Goal: Task Accomplishment & Management: Use online tool/utility

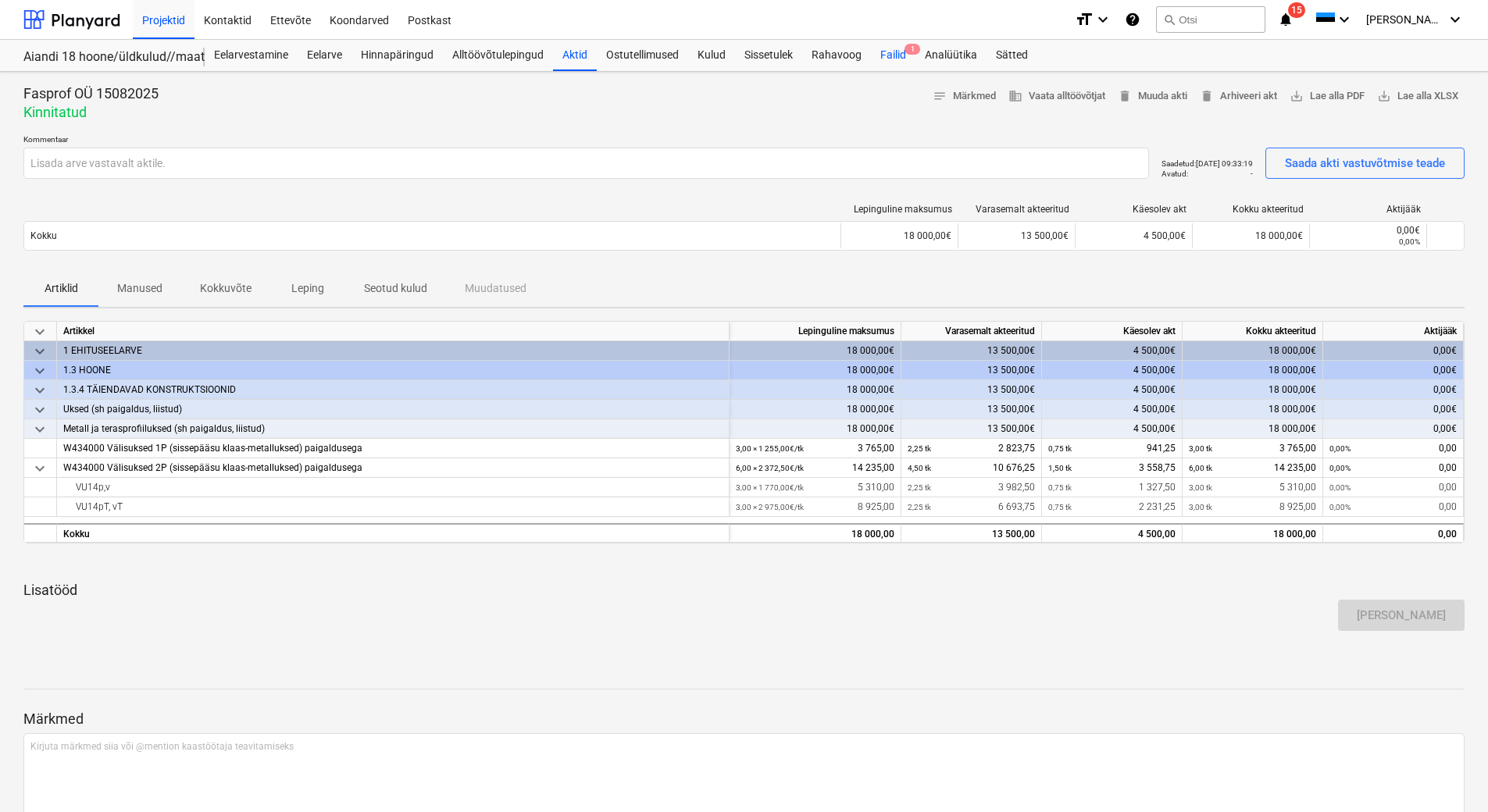
click at [901, 61] on div "Failid 1" at bounding box center [892, 56] width 44 height 31
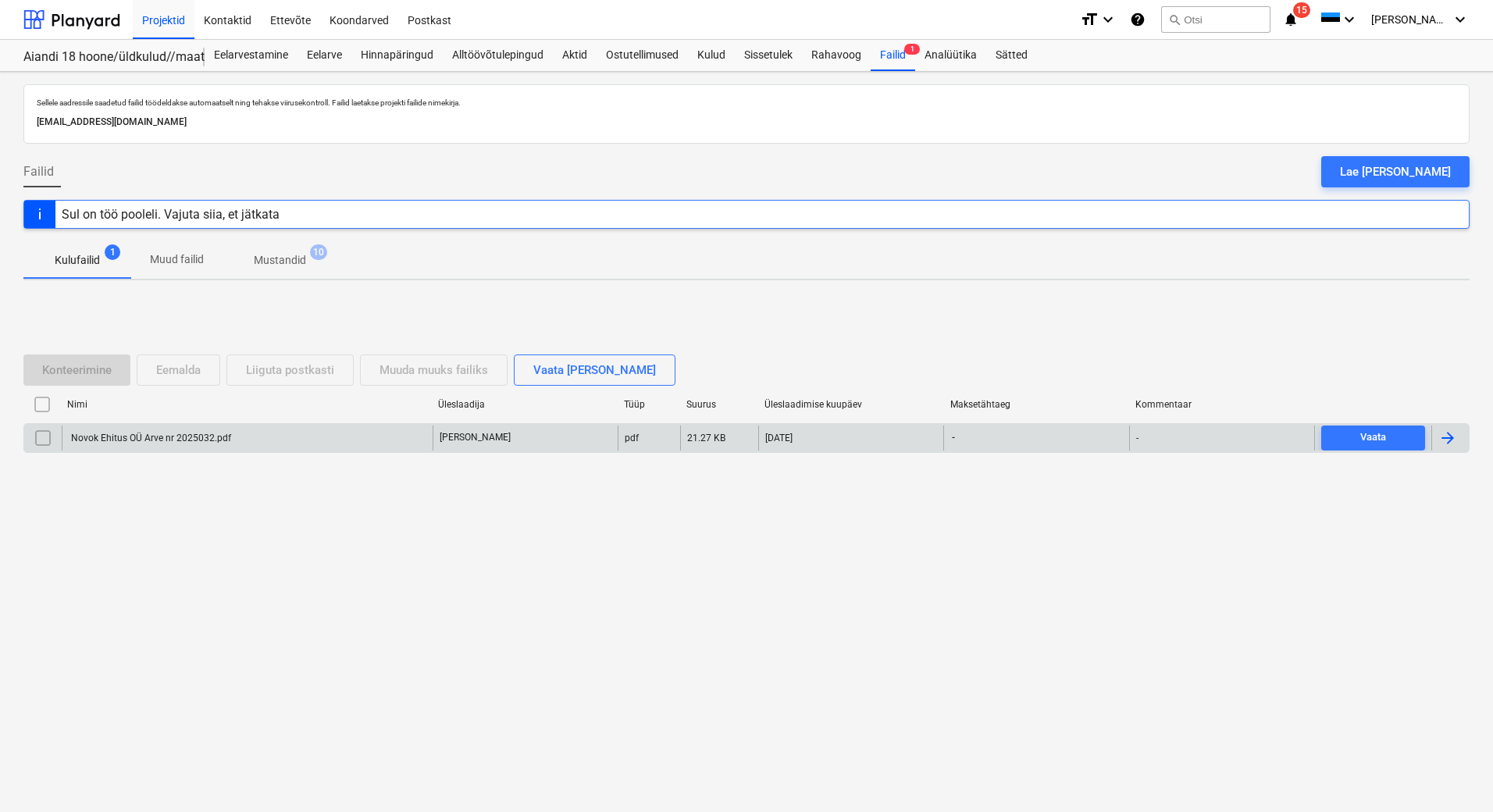
click at [143, 439] on div "Novok Ehitus OÜ Arve nr 2025032.pdf" at bounding box center [150, 438] width 163 height 11
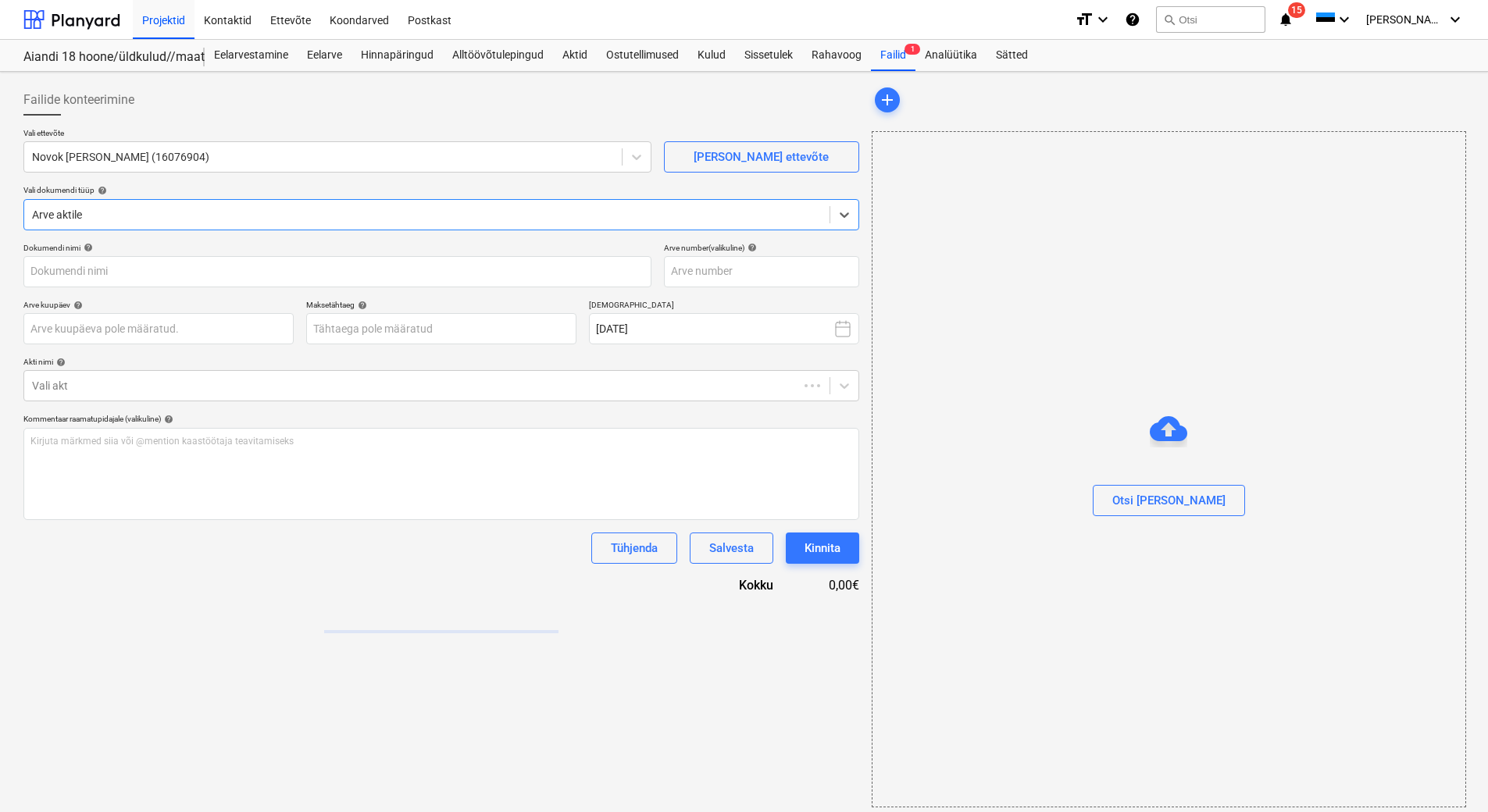
type input "Novok Ehitus OÜ Arve nr 2025032.pdf"
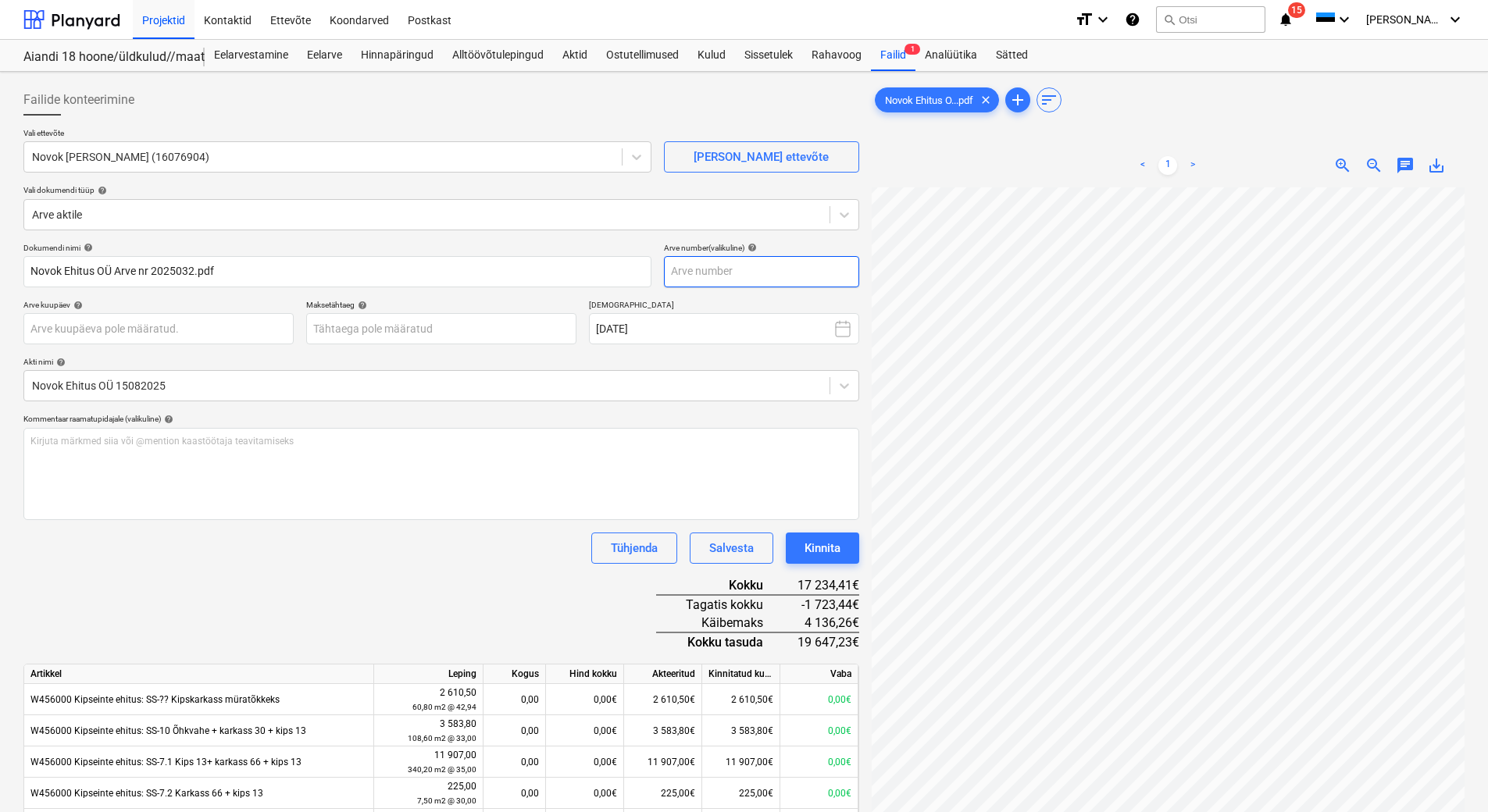
scroll to position [11, 113]
click at [728, 269] on input "text" at bounding box center [761, 272] width 195 height 31
type input "2025032"
click at [431, 325] on body "Projektid Kontaktid Ettevõte Koondarved Postkast format_size keyboard_arrow_dow…" at bounding box center [744, 406] width 1488 height 812
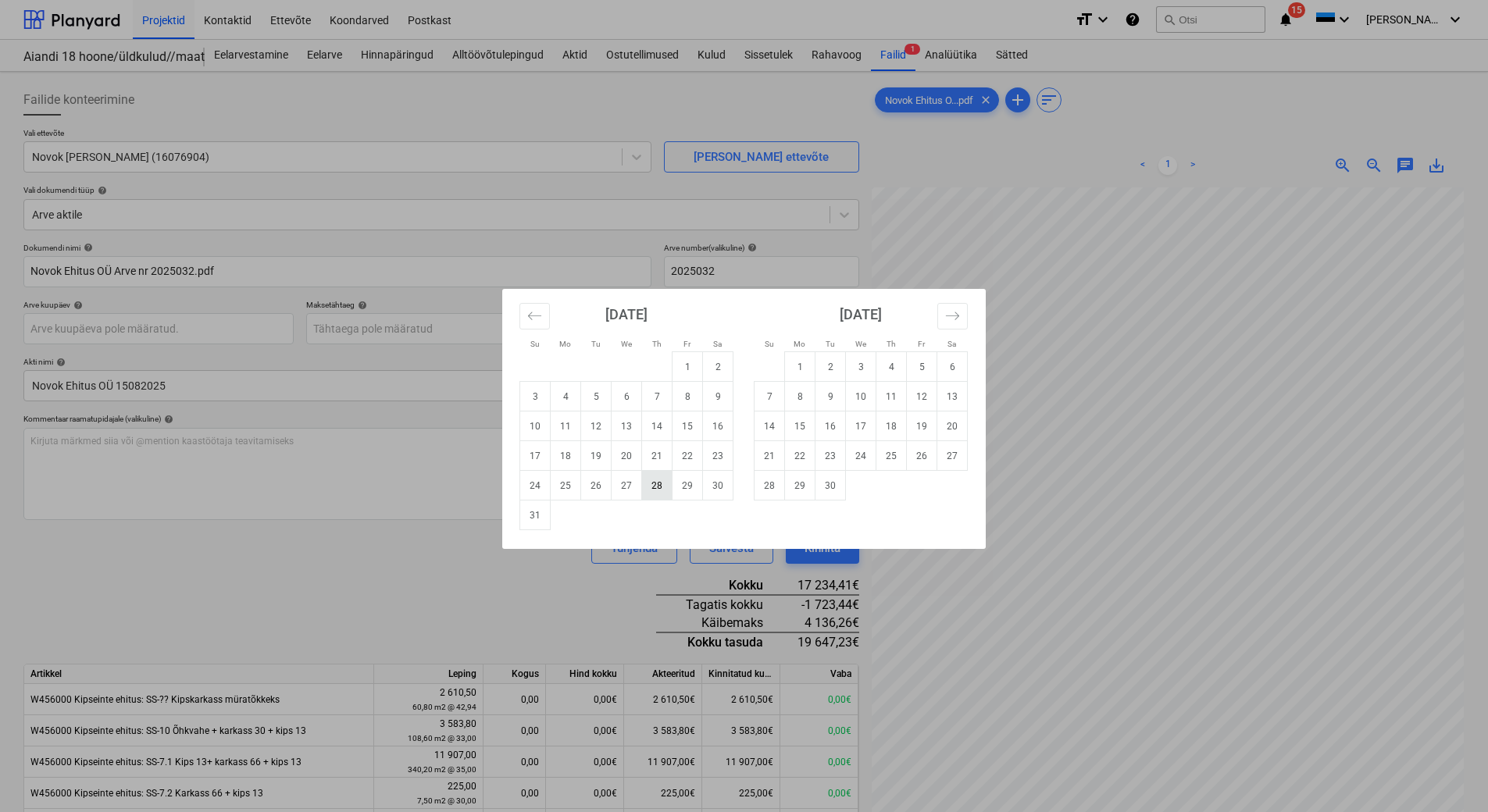
click at [650, 491] on td "28" at bounding box center [656, 486] width 30 height 30
type input "[DATE]"
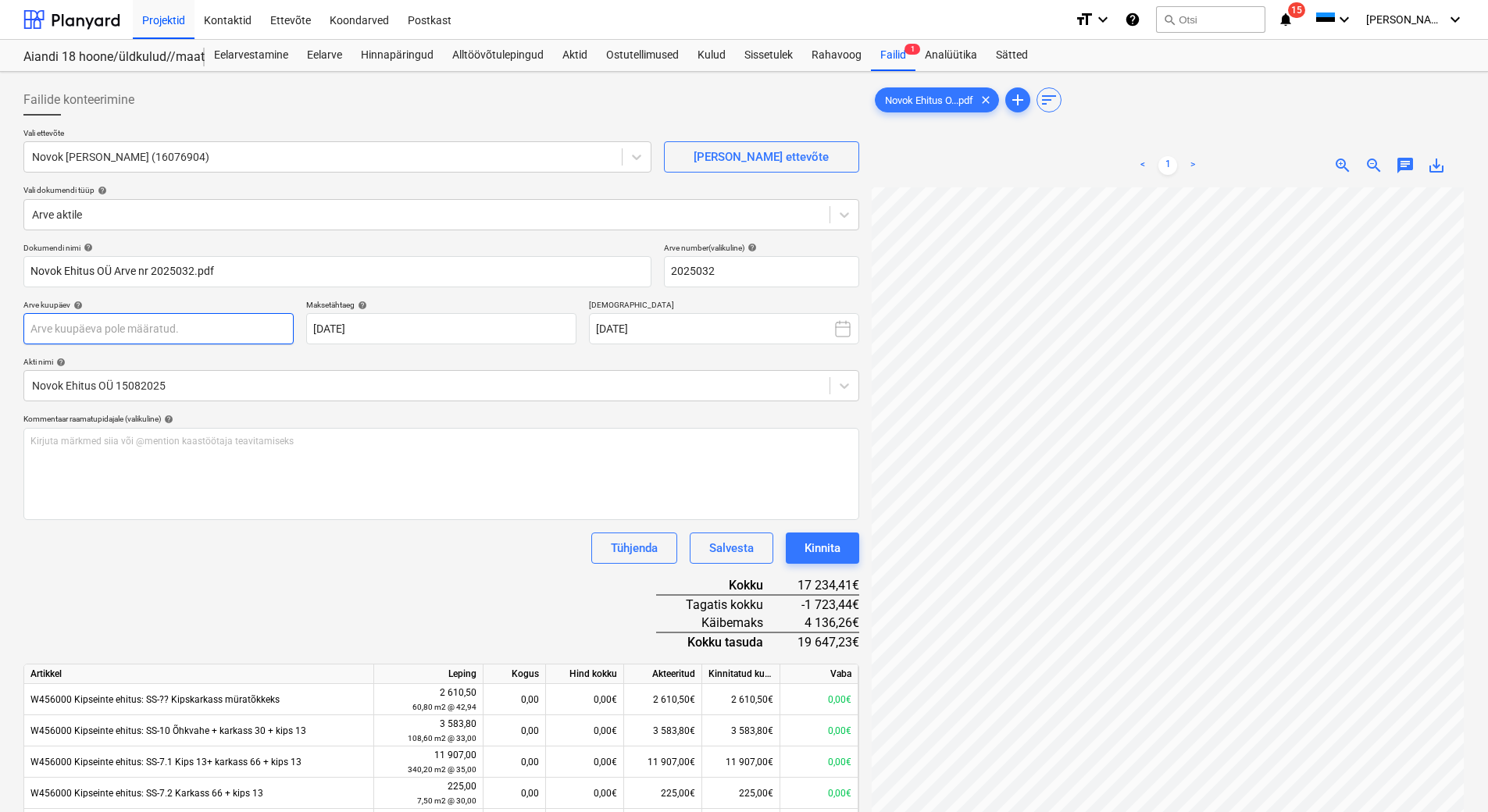
click at [118, 339] on body "Projektid Kontaktid Ettevõte Koondarved Postkast format_size keyboard_arrow_dow…" at bounding box center [744, 406] width 1488 height 812
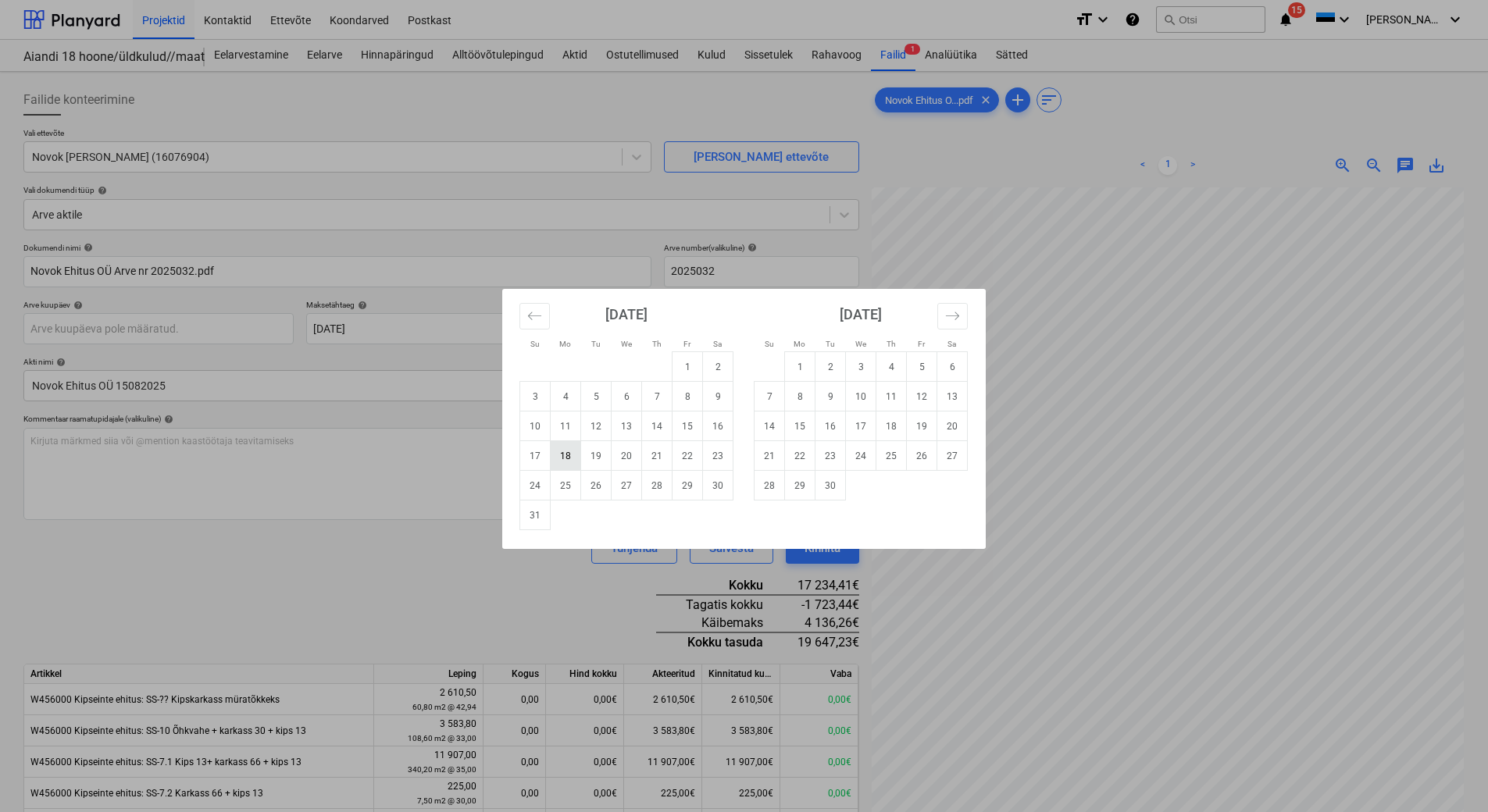
click at [562, 452] on td "18" at bounding box center [565, 456] width 30 height 30
type input "[DATE]"
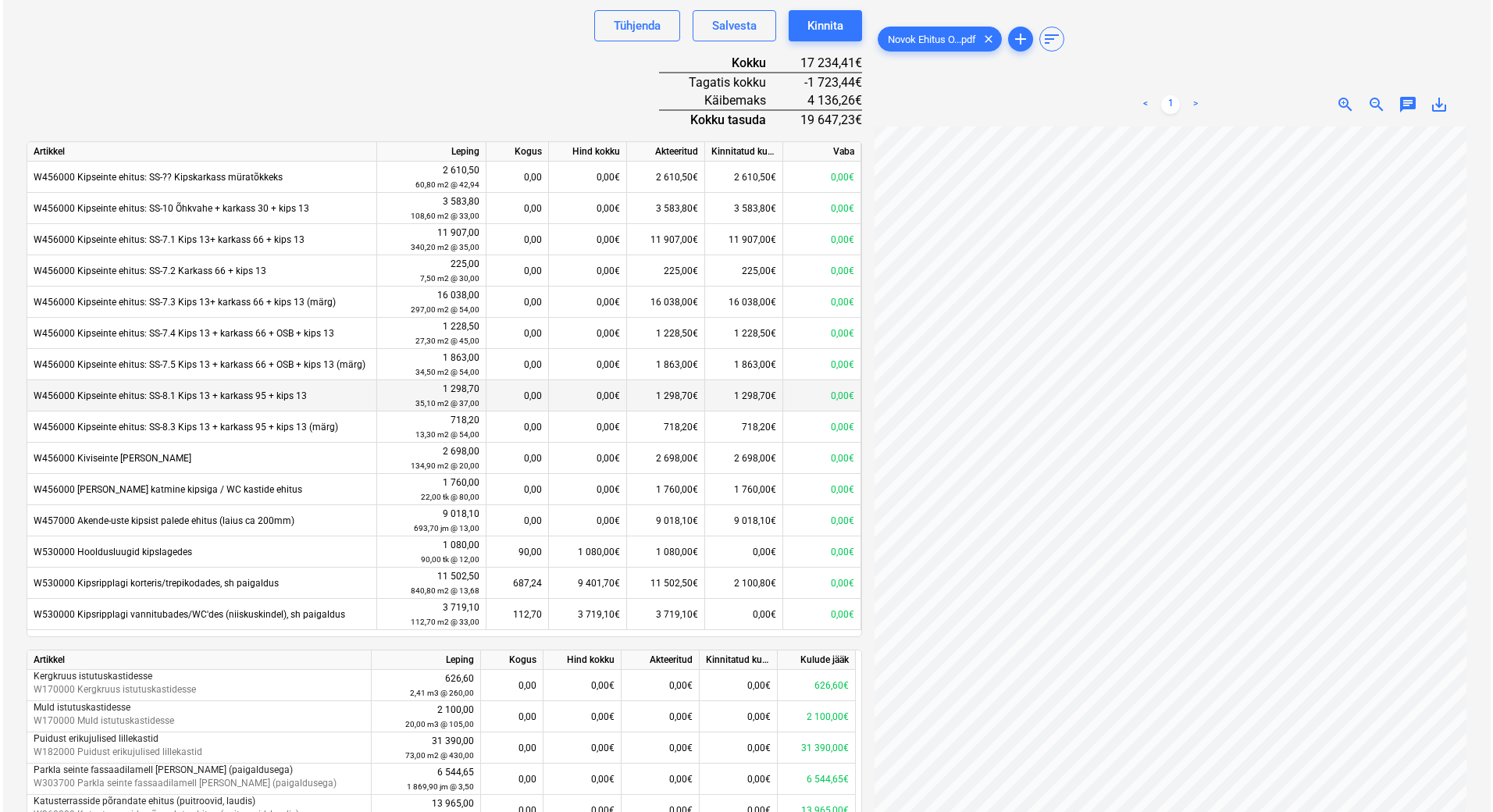
scroll to position [519, 0]
click at [822, 29] on div "Kinnita" at bounding box center [822, 29] width 36 height 20
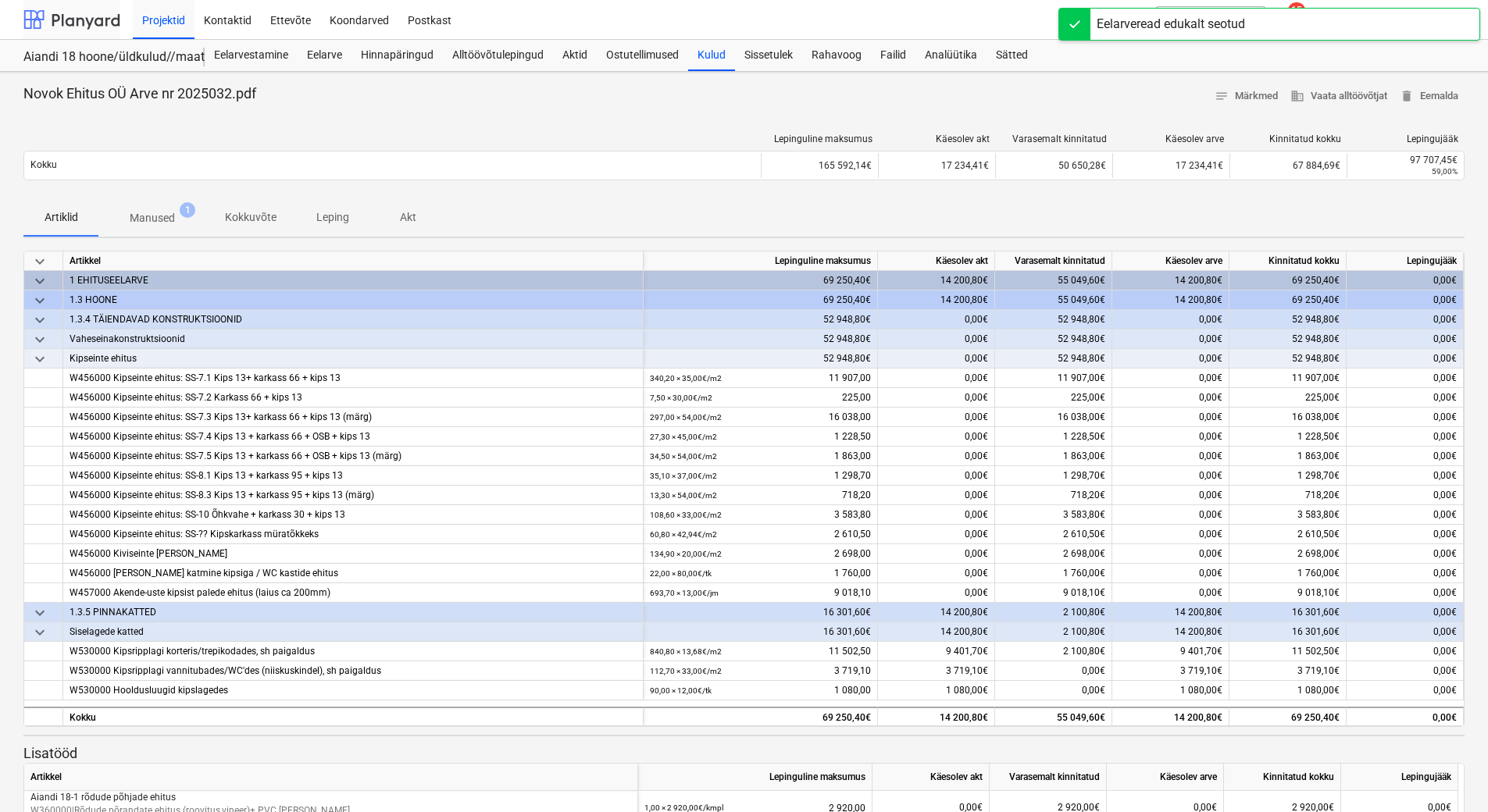
click at [89, 10] on div at bounding box center [71, 19] width 97 height 39
